Goal: Transaction & Acquisition: Purchase product/service

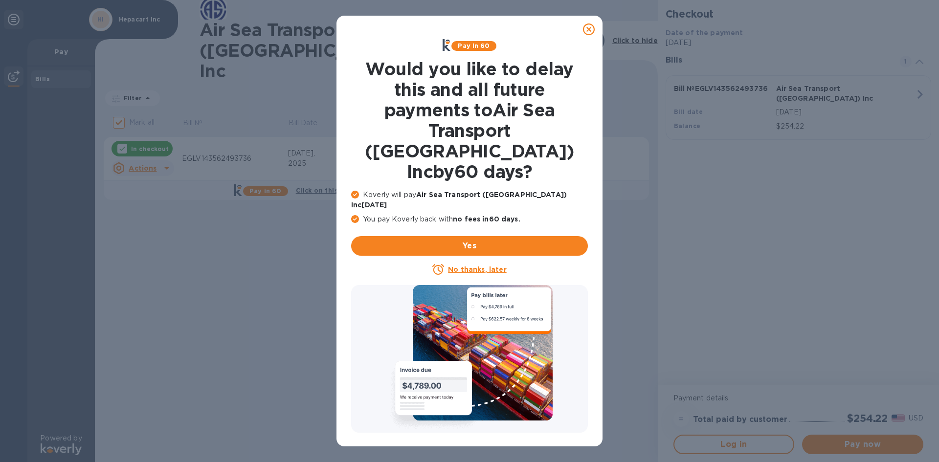
click at [591, 26] on icon at bounding box center [589, 29] width 12 height 12
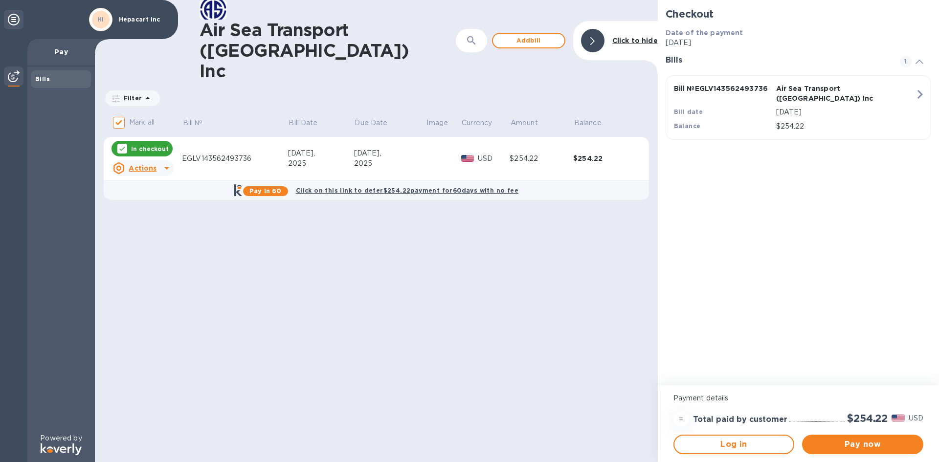
click at [143, 145] on p "In checkout" at bounding box center [150, 149] width 38 height 8
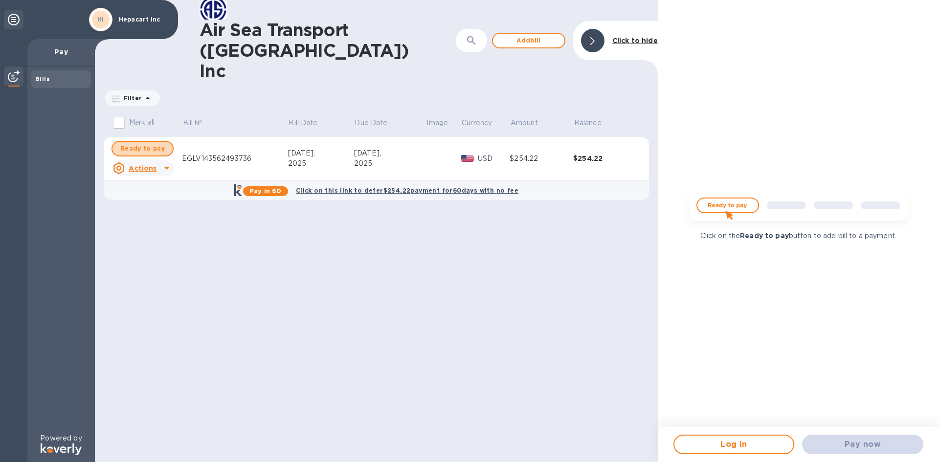
click at [143, 143] on span "Ready to pay" at bounding box center [142, 149] width 44 height 12
checkbox input "true"
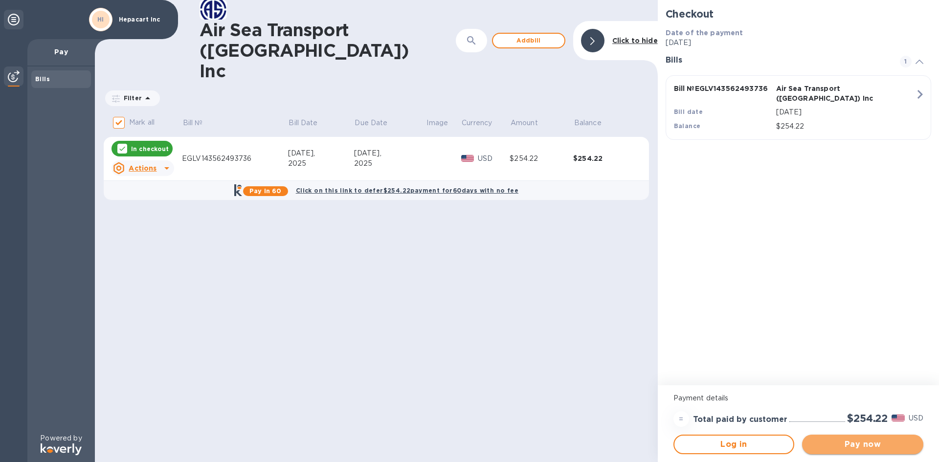
click at [842, 442] on span "Pay now" at bounding box center [863, 445] width 106 height 12
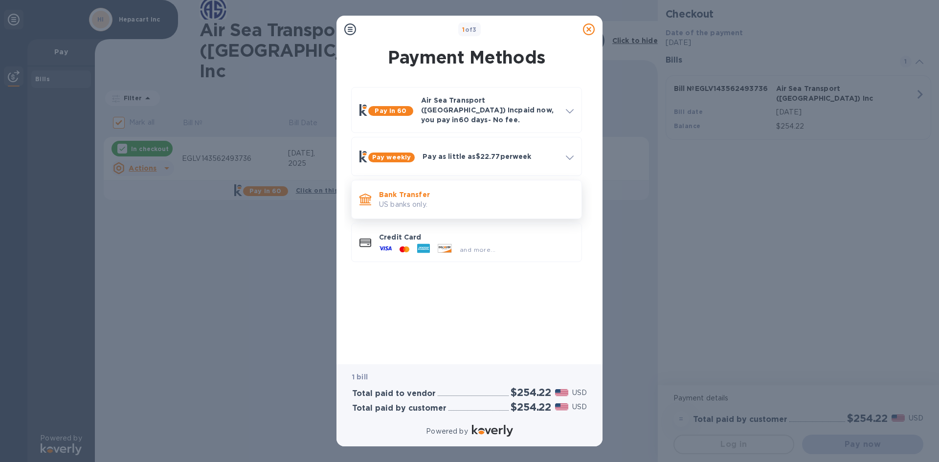
click at [396, 199] on p "US banks only." at bounding box center [476, 204] width 195 height 10
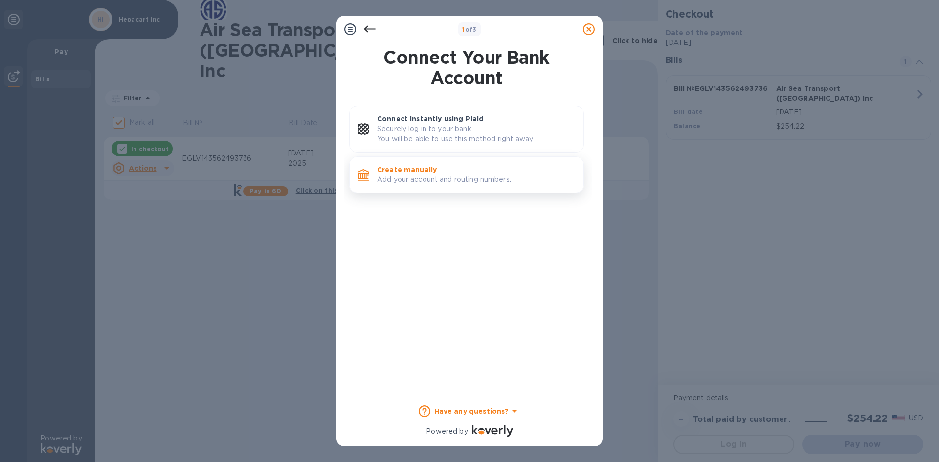
click at [393, 173] on p "Create manually" at bounding box center [476, 170] width 199 height 10
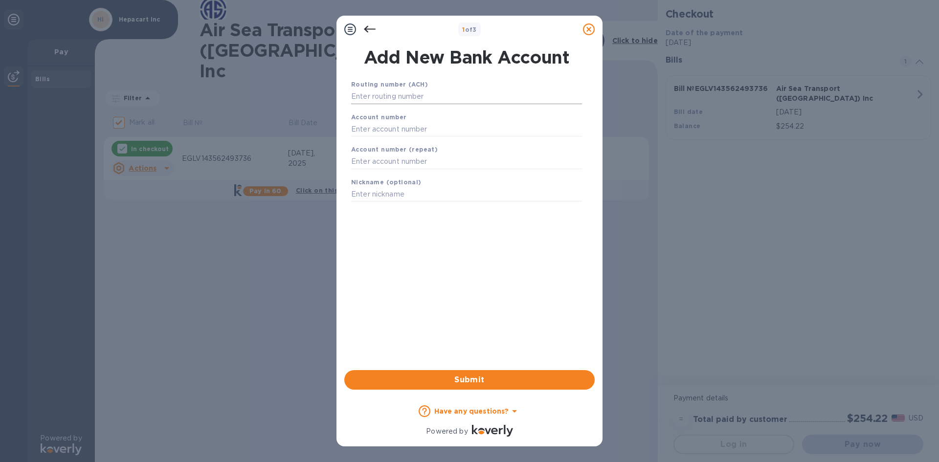
click at [360, 97] on input "text" at bounding box center [466, 96] width 231 height 15
type input "101006699"
click at [359, 138] on input "text" at bounding box center [466, 141] width 231 height 15
type input "1034236635"
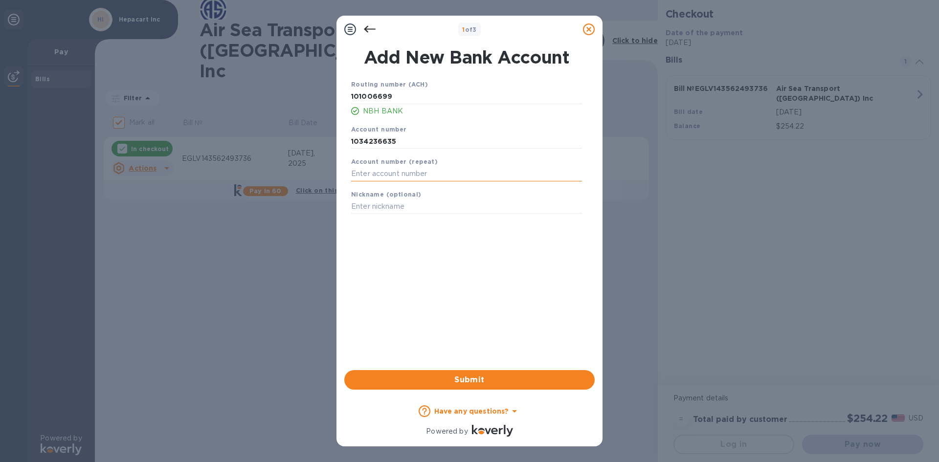
click at [371, 176] on input "text" at bounding box center [466, 174] width 231 height 15
type input "1034236635"
click at [433, 378] on span "Submit" at bounding box center [469, 380] width 235 height 12
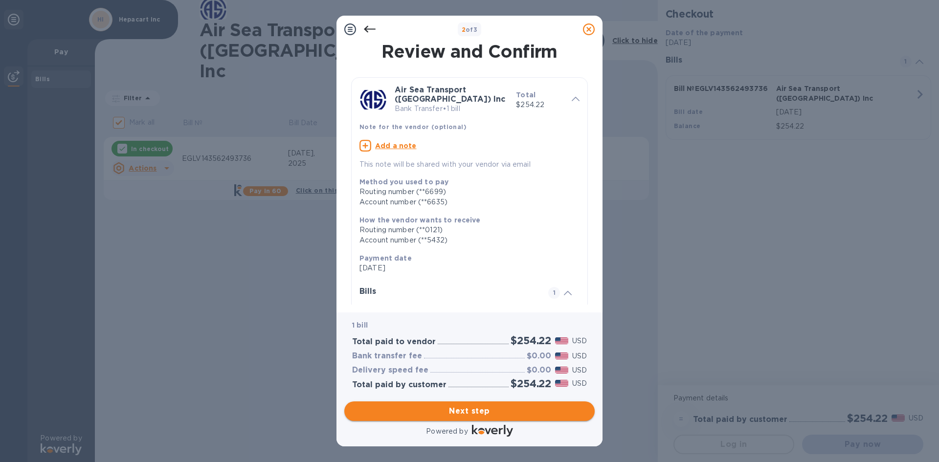
click at [451, 408] on span "Next step" at bounding box center [469, 411] width 235 height 12
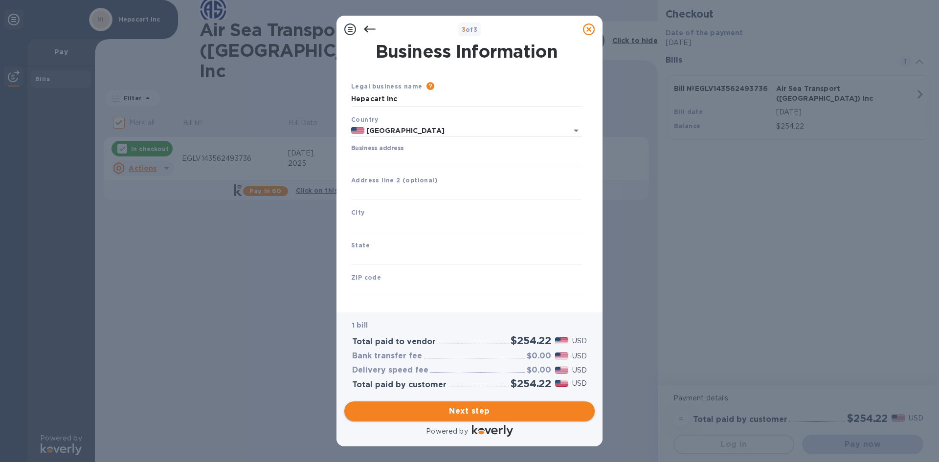
type input "[GEOGRAPHIC_DATA]"
click at [367, 160] on input "Business address" at bounding box center [466, 160] width 231 height 15
type input "[STREET_ADDRESS][PERSON_NAME]"
click at [370, 224] on input "text" at bounding box center [466, 225] width 231 height 15
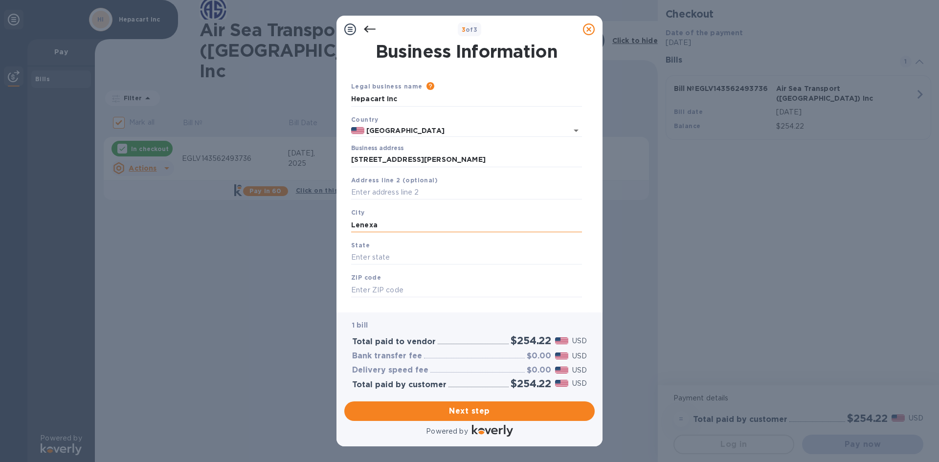
type input "Lenexa"
type input "Ks"
type input "66215"
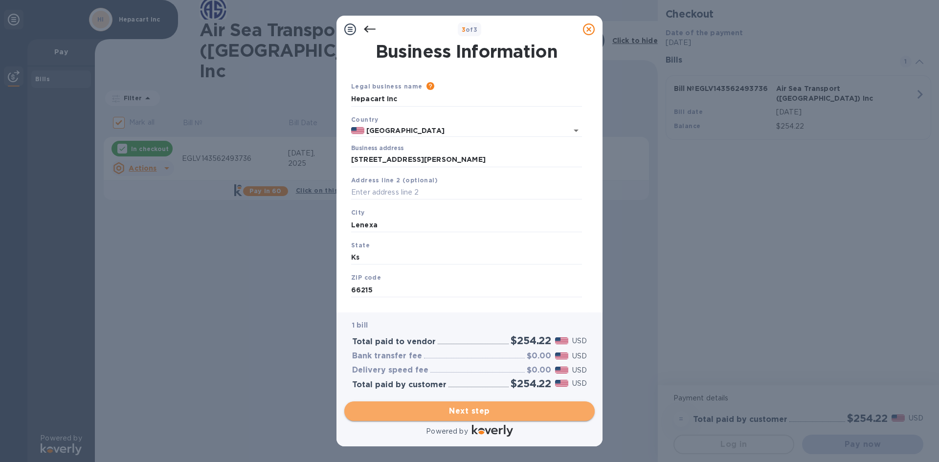
click at [459, 408] on span "Next step" at bounding box center [469, 411] width 235 height 12
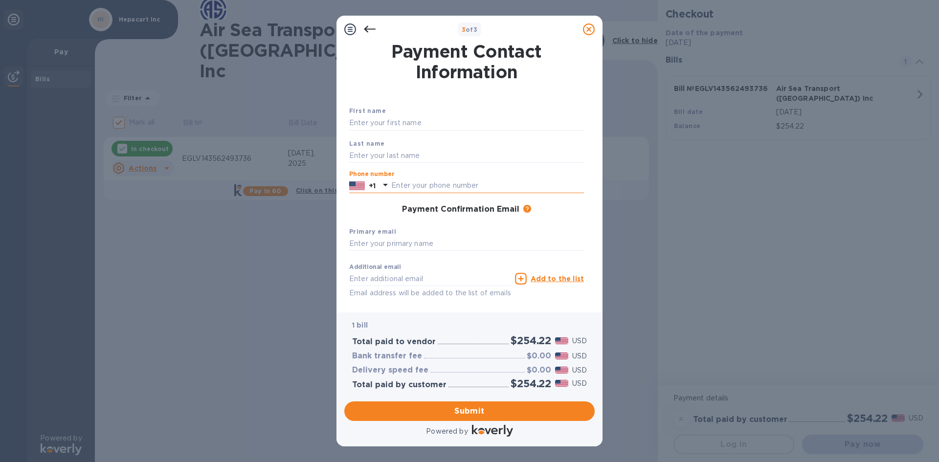
click at [396, 187] on input "text" at bounding box center [487, 185] width 193 height 15
type input "7899590"
click at [391, 184] on icon at bounding box center [385, 185] width 12 height 12
drag, startPoint x: 439, startPoint y: 186, endPoint x: 379, endPoint y: 181, distance: 60.3
click at [379, 181] on div "[PHONE_NUMBER]" at bounding box center [466, 185] width 235 height 15
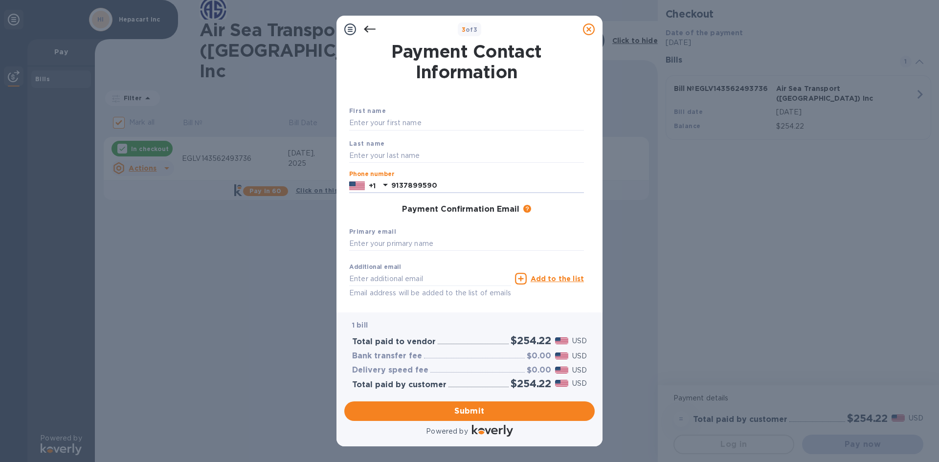
type input "9137899590"
type input "[EMAIL_ADDRESS][DOMAIN_NAME]"
click at [418, 278] on input "text" at bounding box center [430, 278] width 162 height 15
type input "[PERSON_NAME][EMAIL_ADDRESS][DOMAIN_NAME]"
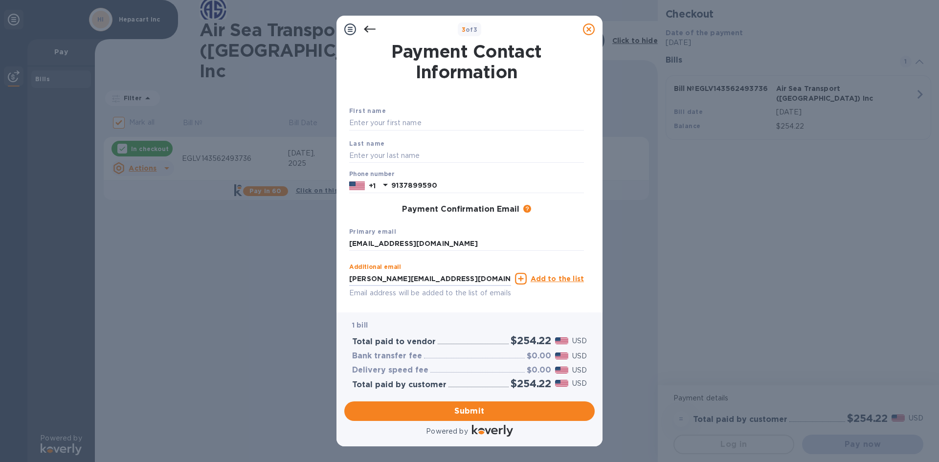
type input "[PERSON_NAME]"
click at [431, 302] on div "Additional email [PERSON_NAME][EMAIL_ADDRESS][DOMAIN_NAME] Email address will b…" at bounding box center [466, 288] width 235 height 58
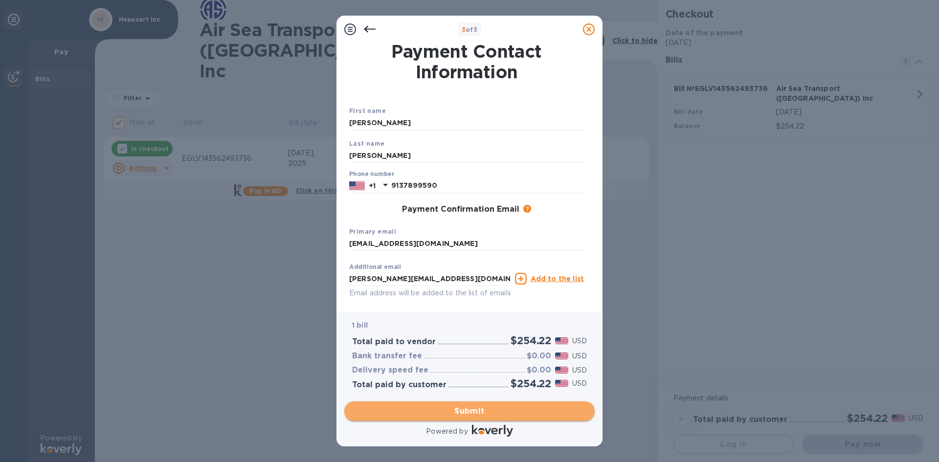
click at [437, 405] on span "Submit" at bounding box center [469, 411] width 235 height 12
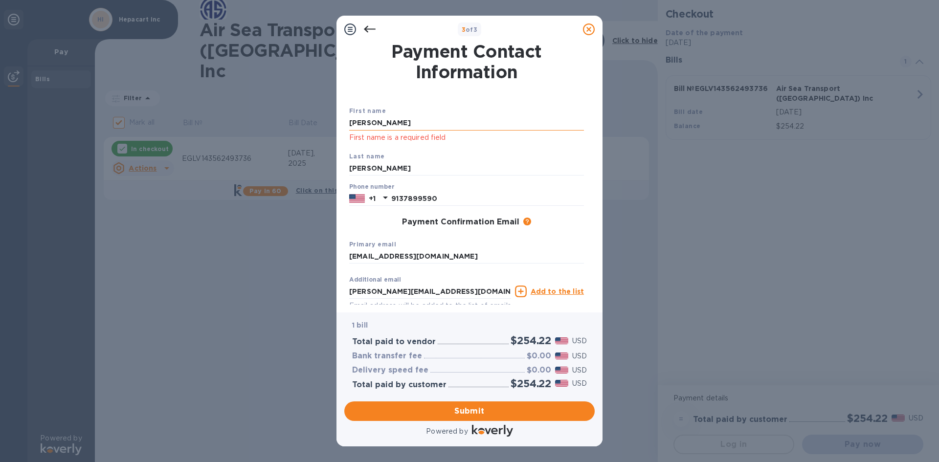
click at [380, 126] on input "[PERSON_NAME]" at bounding box center [466, 123] width 235 height 15
click at [403, 169] on input "[PERSON_NAME]" at bounding box center [466, 168] width 235 height 15
click at [487, 251] on input "[EMAIL_ADDRESS][DOMAIN_NAME]" at bounding box center [466, 256] width 235 height 15
click at [453, 410] on span "Submit" at bounding box center [469, 411] width 235 height 12
drag, startPoint x: 381, startPoint y: 124, endPoint x: 333, endPoint y: 118, distance: 48.3
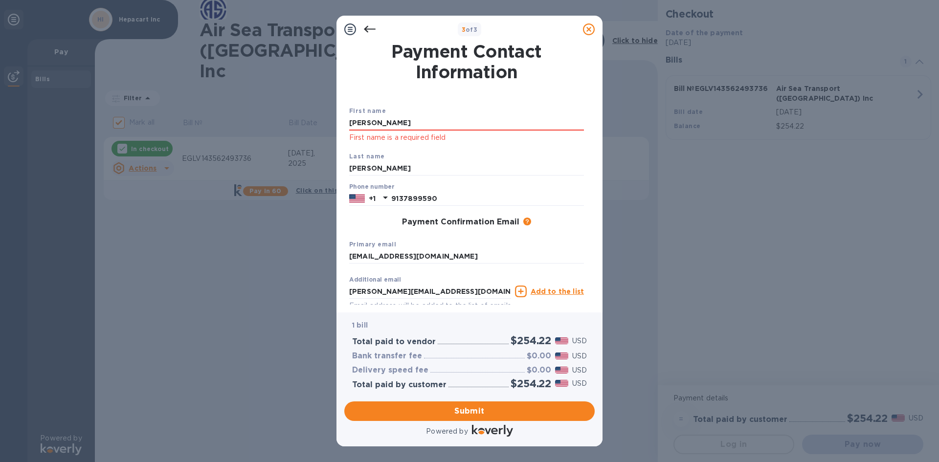
click at [333, 118] on div "3 of 3 Payment Contact Information First name [PERSON_NAME] First name is a req…" at bounding box center [469, 231] width 939 height 462
type input "[PERSON_NAME]"
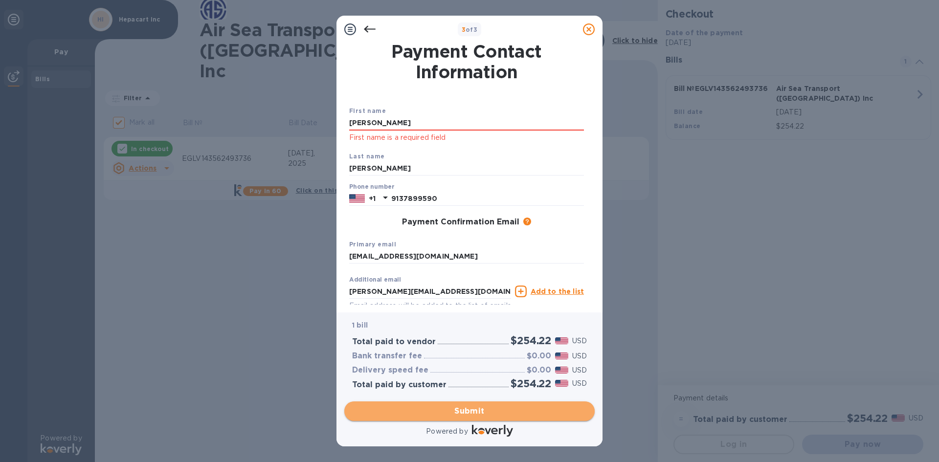
click at [425, 409] on span "Submit" at bounding box center [469, 411] width 235 height 12
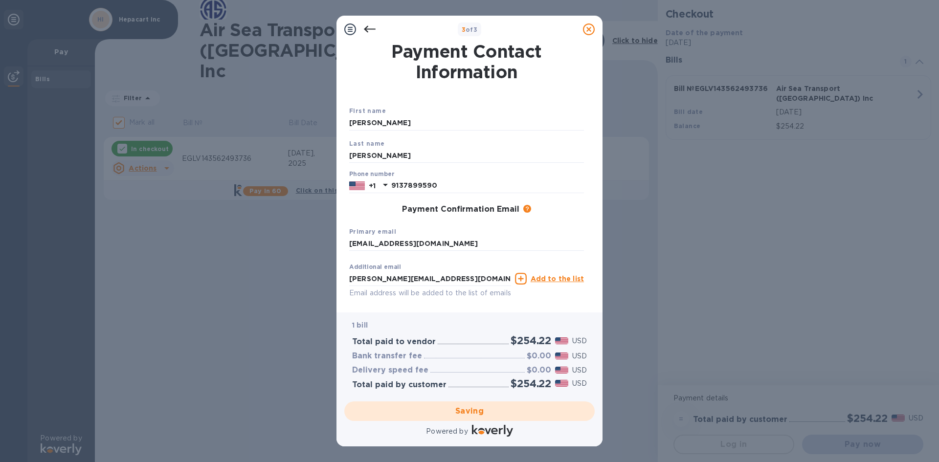
checkbox input "false"
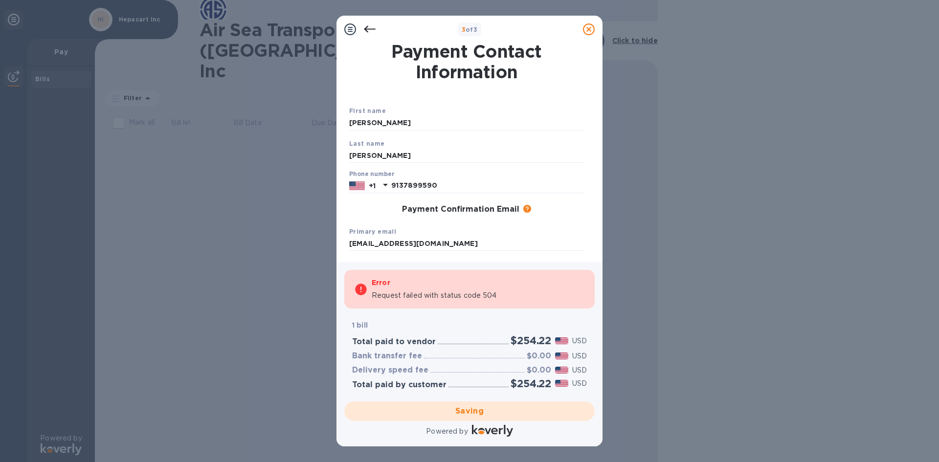
click at [456, 291] on p "Request failed with status code 504" at bounding box center [434, 295] width 125 height 10
click at [368, 26] on icon at bounding box center [370, 29] width 12 height 7
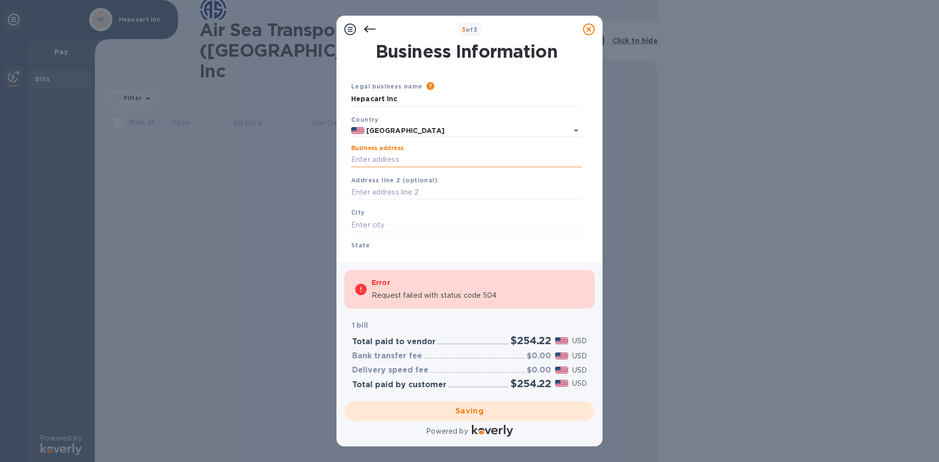
click at [361, 157] on input "Business address" at bounding box center [466, 160] width 231 height 15
type input "[STREET_ADDRESS][PERSON_NAME]"
click at [353, 224] on input "text" at bounding box center [466, 225] width 231 height 15
type input "Lenexa"
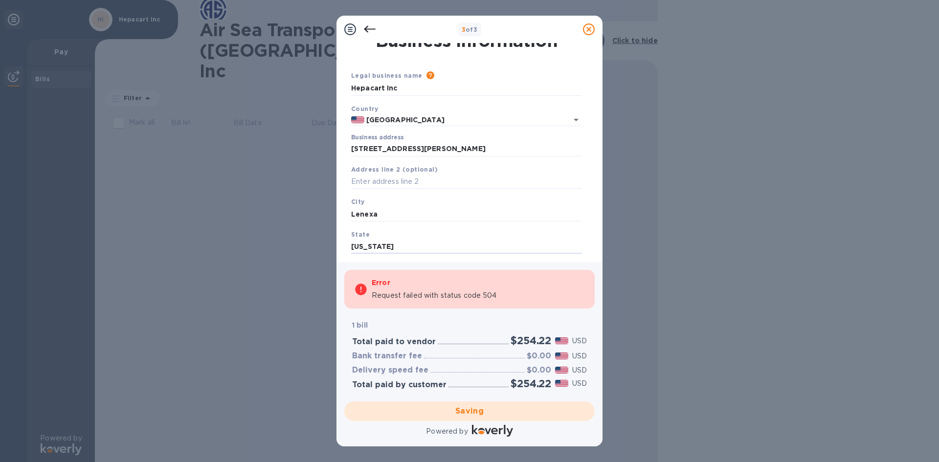
type input "[US_STATE]"
click at [438, 408] on div "Saving" at bounding box center [469, 411] width 258 height 27
click at [429, 235] on div "State [US_STATE]" at bounding box center [466, 241] width 239 height 33
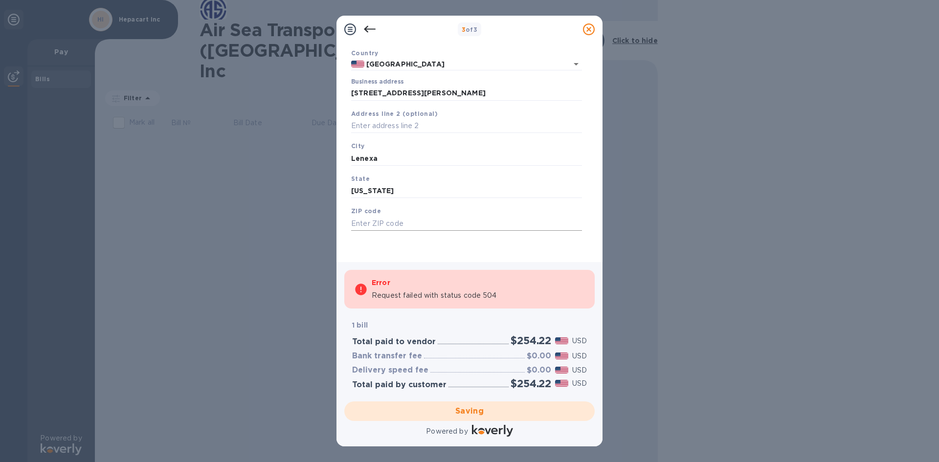
click at [393, 227] on input "text" at bounding box center [466, 223] width 231 height 15
type input "666215"
click at [438, 253] on div "Legal business name Please provide the legal name that appears on your SS-4 for…" at bounding box center [466, 135] width 239 height 240
click at [428, 283] on div "Error" at bounding box center [478, 283] width 213 height 12
click at [460, 414] on div "Saving" at bounding box center [469, 411] width 258 height 27
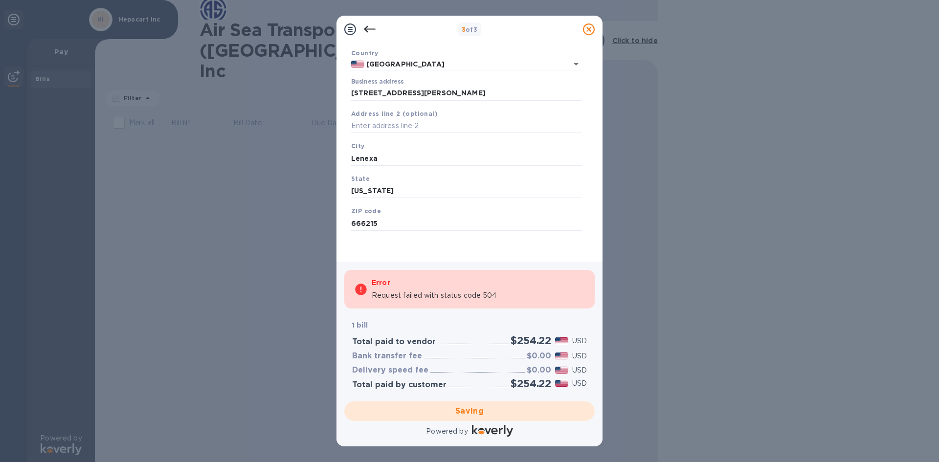
click at [368, 29] on icon at bounding box center [370, 29] width 12 height 7
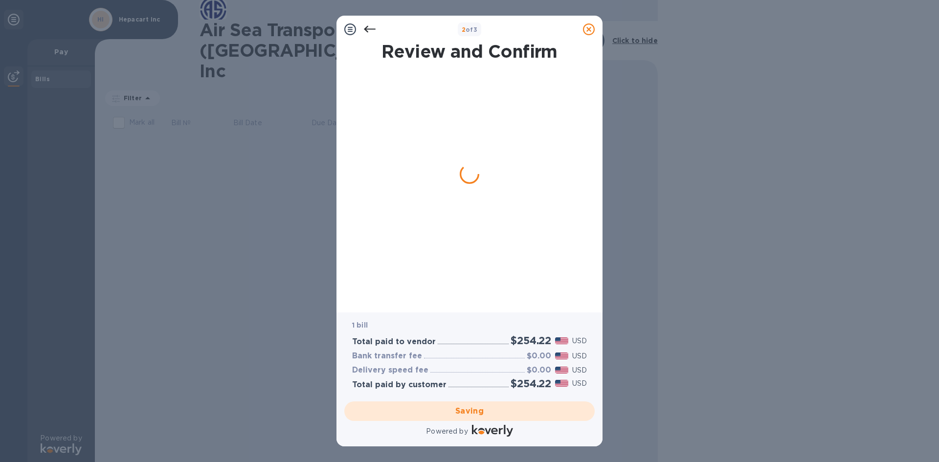
click at [349, 29] on icon at bounding box center [350, 29] width 12 height 12
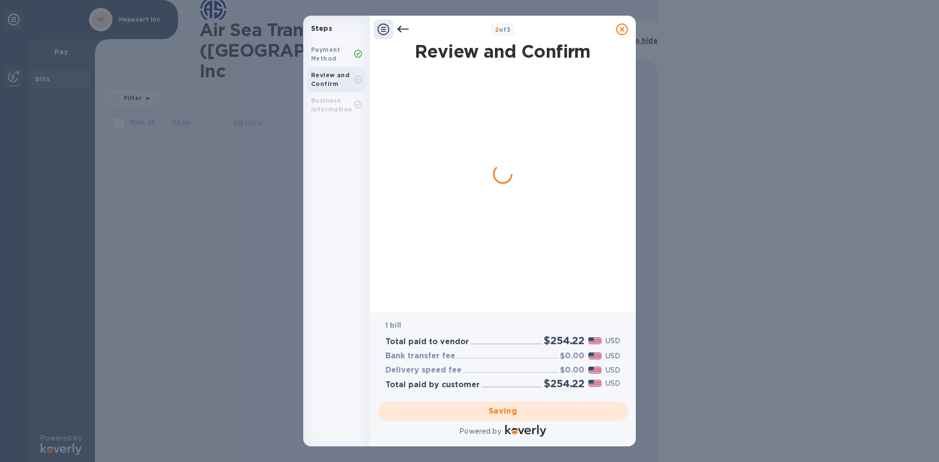
click at [340, 53] on div "Payment Method" at bounding box center [332, 54] width 43 height 18
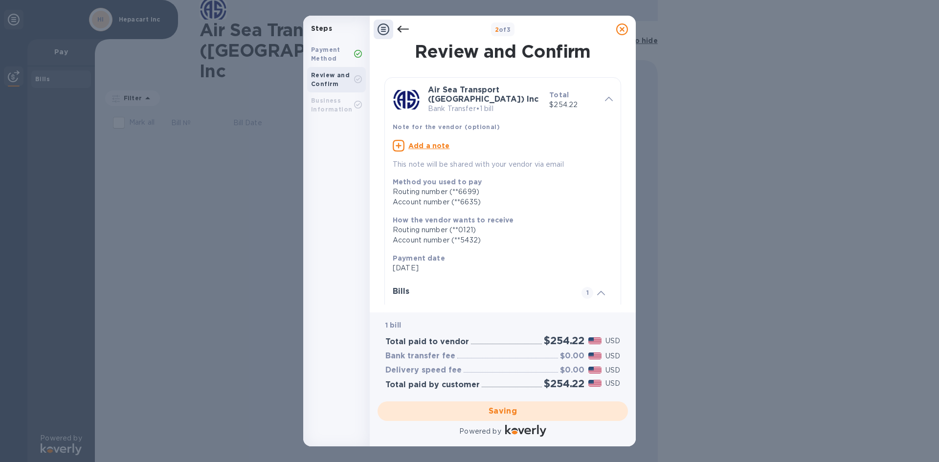
click at [486, 411] on div "Saving" at bounding box center [503, 411] width 258 height 27
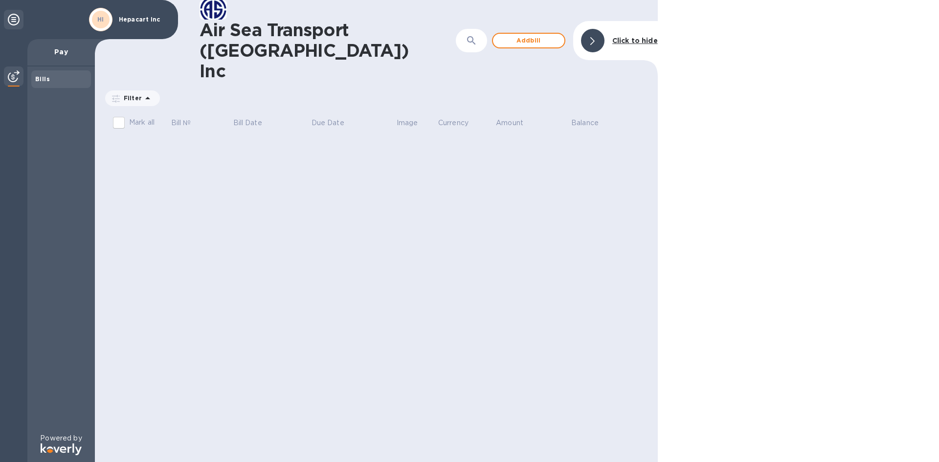
click at [350, 317] on div "Air Sea Transport ([GEOGRAPHIC_DATA]) Inc ​ Add [PERSON_NAME] to hide Filter Am…" at bounding box center [376, 231] width 563 height 462
click at [145, 92] on icon at bounding box center [148, 98] width 12 height 12
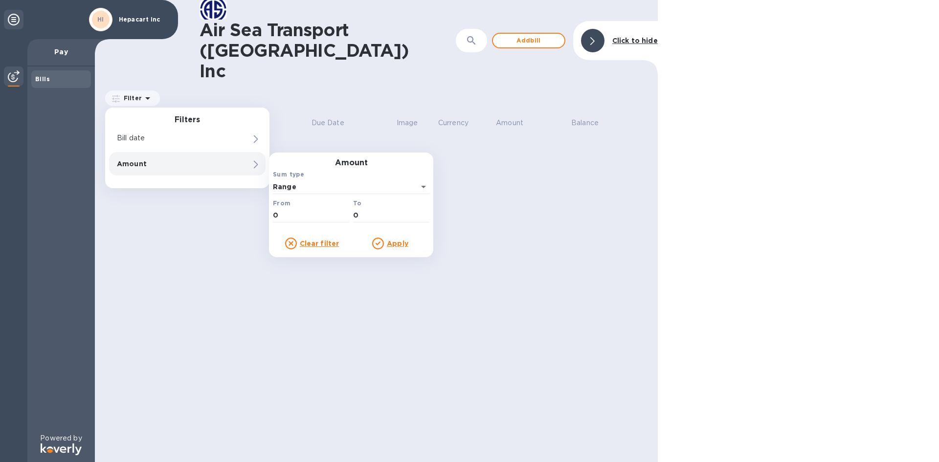
click at [148, 159] on p "Amount" at bounding box center [171, 164] width 108 height 10
click at [397, 240] on u "Apply" at bounding box center [398, 244] width 22 height 8
click at [288, 208] on input "0" at bounding box center [311, 215] width 76 height 15
drag, startPoint x: 288, startPoint y: 177, endPoint x: 246, endPoint y: 173, distance: 42.3
click at [246, 173] on div "Air Sea Transport ([GEOGRAPHIC_DATA]) Inc ​ Add [PERSON_NAME] to hide Filter Fi…" at bounding box center [376, 231] width 563 height 462
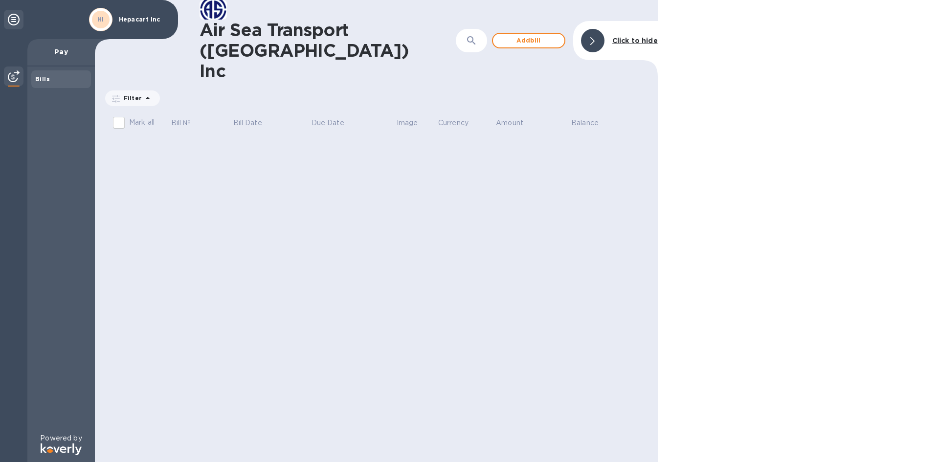
click at [149, 92] on icon at bounding box center [148, 98] width 12 height 12
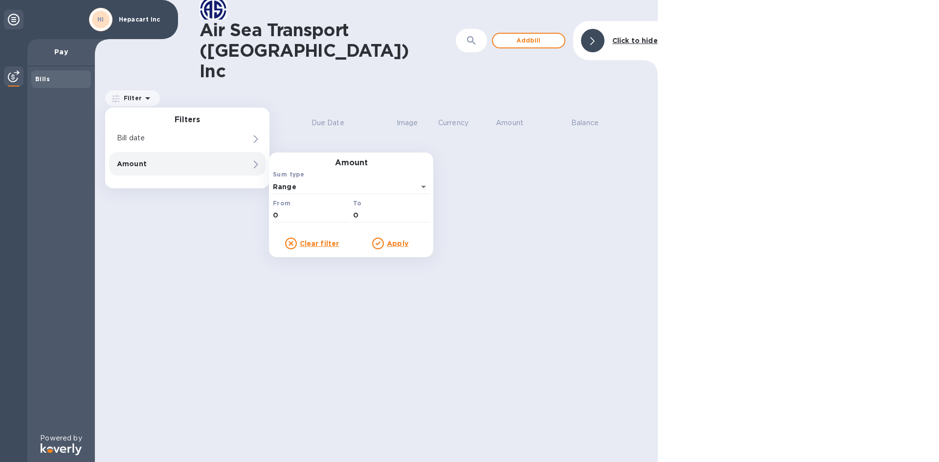
click at [144, 159] on p "Amount" at bounding box center [171, 164] width 108 height 10
click at [305, 208] on input "0" at bounding box center [311, 215] width 76 height 15
type input "254.22"
click at [398, 240] on u "Apply" at bounding box center [398, 244] width 22 height 8
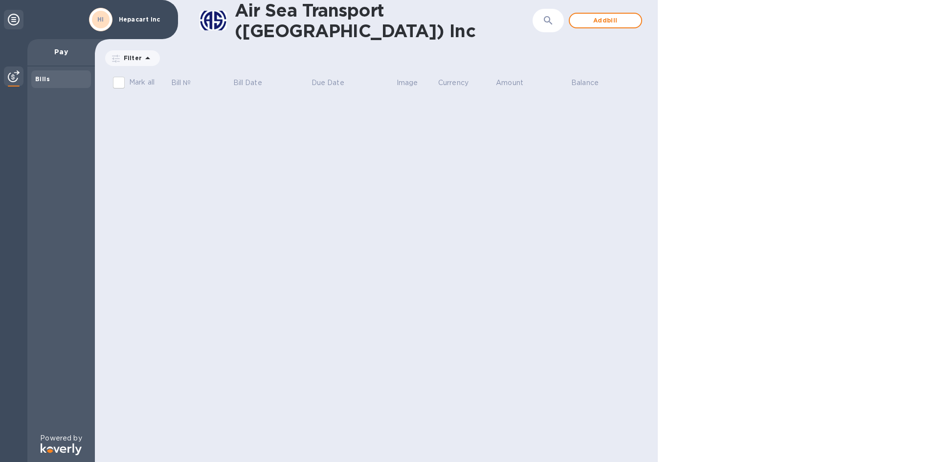
click at [14, 76] on img at bounding box center [14, 76] width 12 height 12
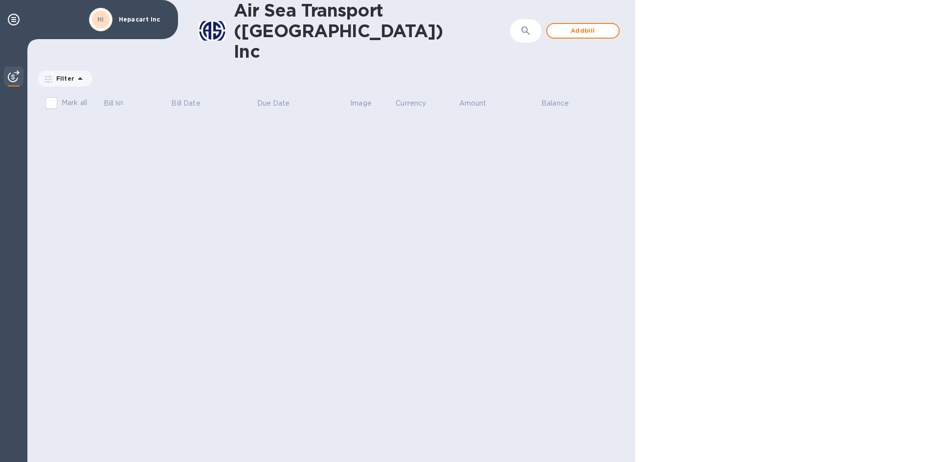
click at [14, 76] on img at bounding box center [14, 76] width 12 height 12
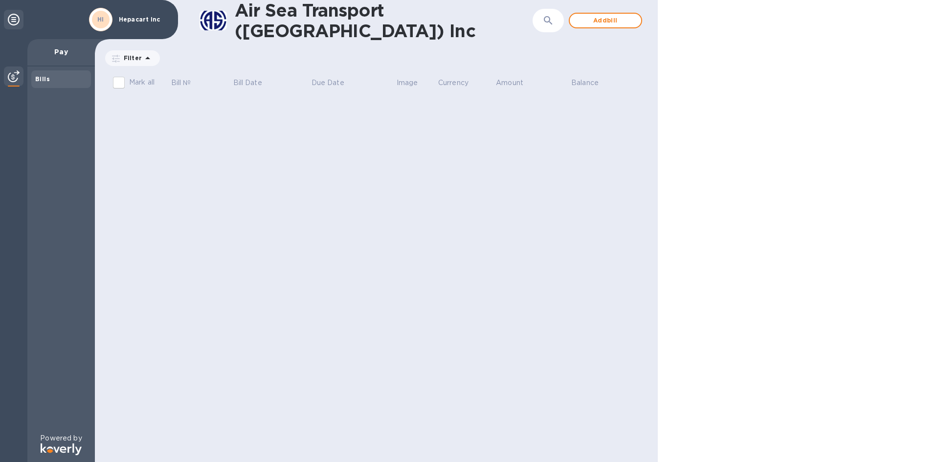
click at [16, 17] on icon at bounding box center [14, 20] width 12 height 12
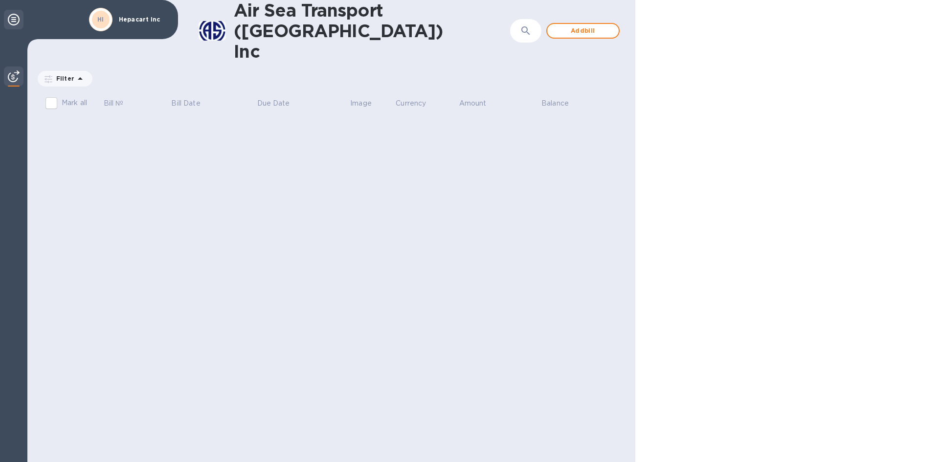
click at [16, 17] on icon at bounding box center [14, 20] width 12 height 12
